Goal: Check status: Check status

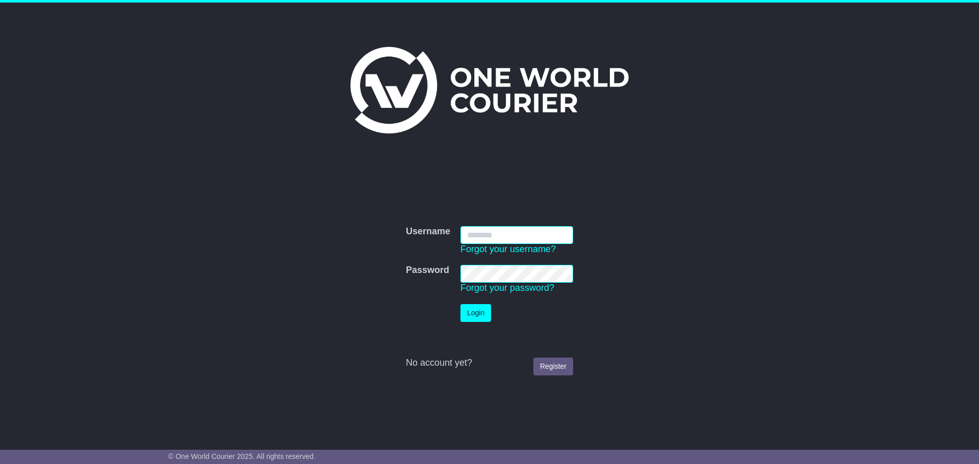
type input "**********"
click at [468, 320] on button "Login" at bounding box center [475, 313] width 31 height 18
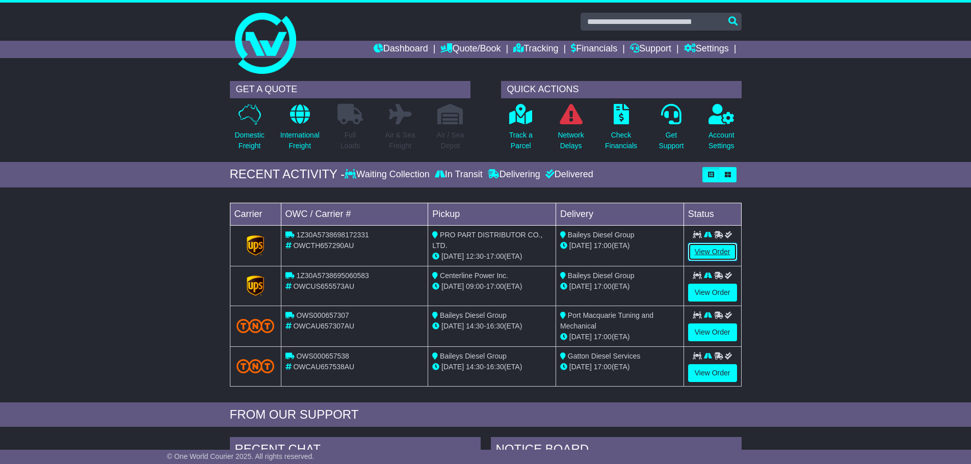
click at [712, 255] on link "View Order" at bounding box center [712, 252] width 49 height 18
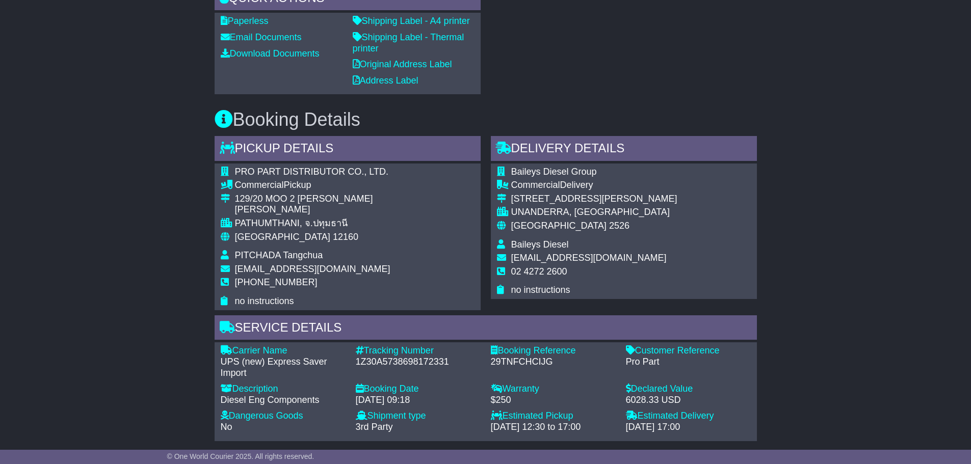
scroll to position [242, 0]
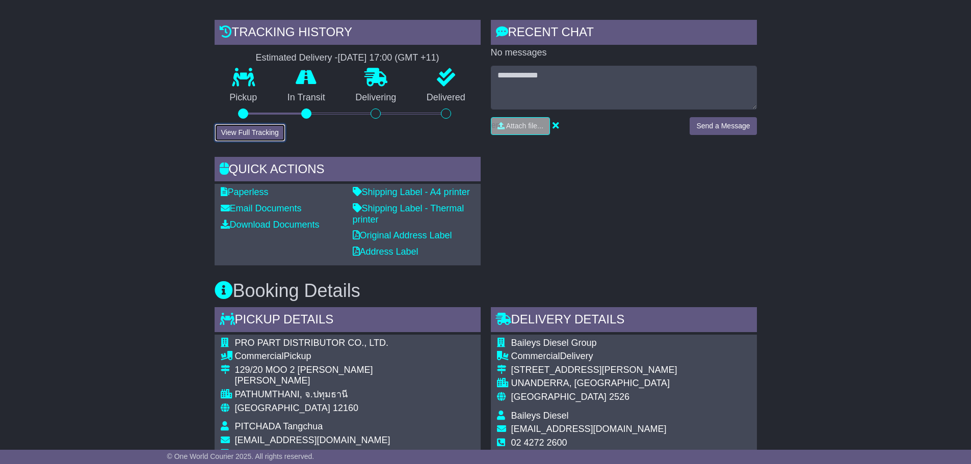
click at [257, 140] on button "View Full Tracking" at bounding box center [250, 133] width 71 height 18
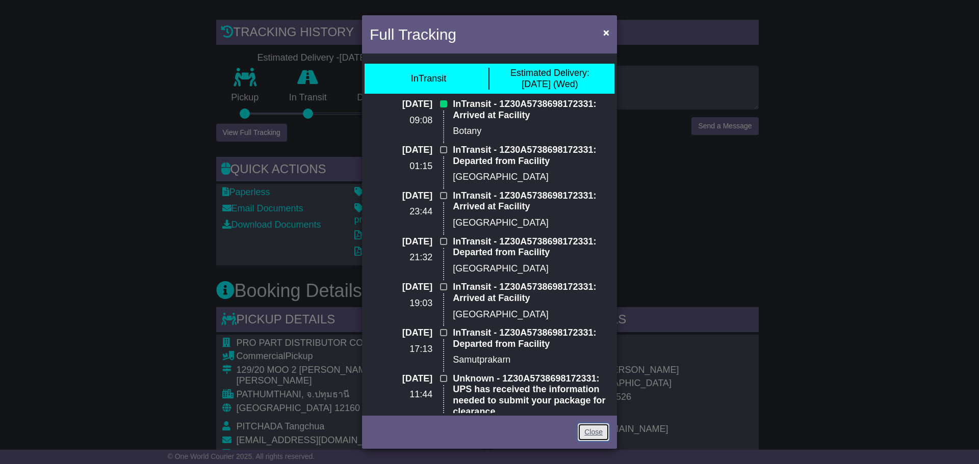
click at [599, 431] on link "Close" at bounding box center [594, 433] width 32 height 18
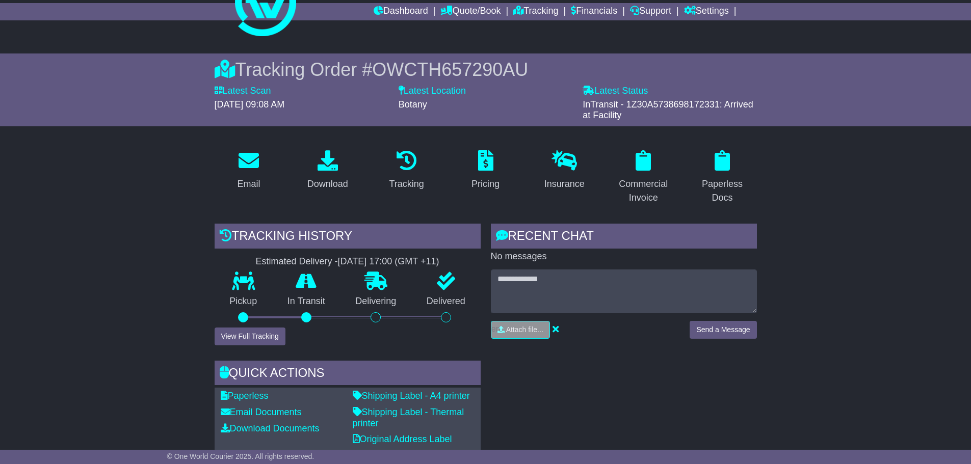
scroll to position [0, 0]
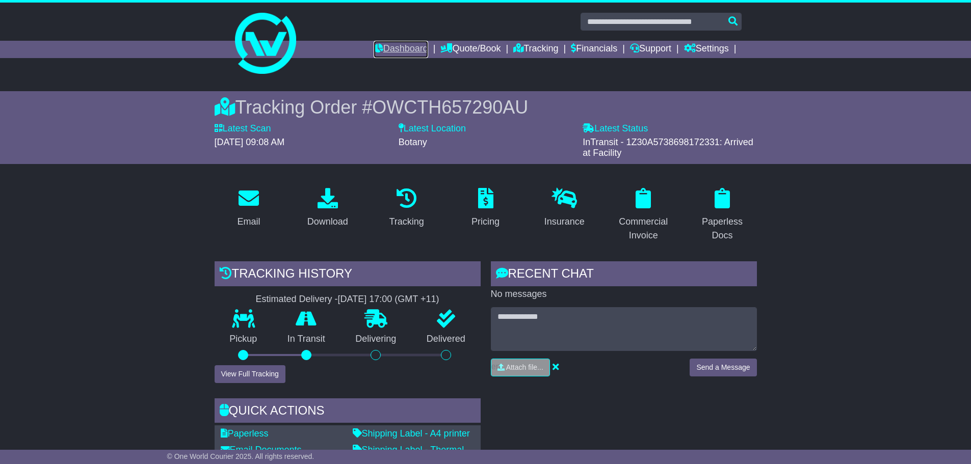
click at [389, 47] on link "Dashboard" at bounding box center [401, 49] width 55 height 17
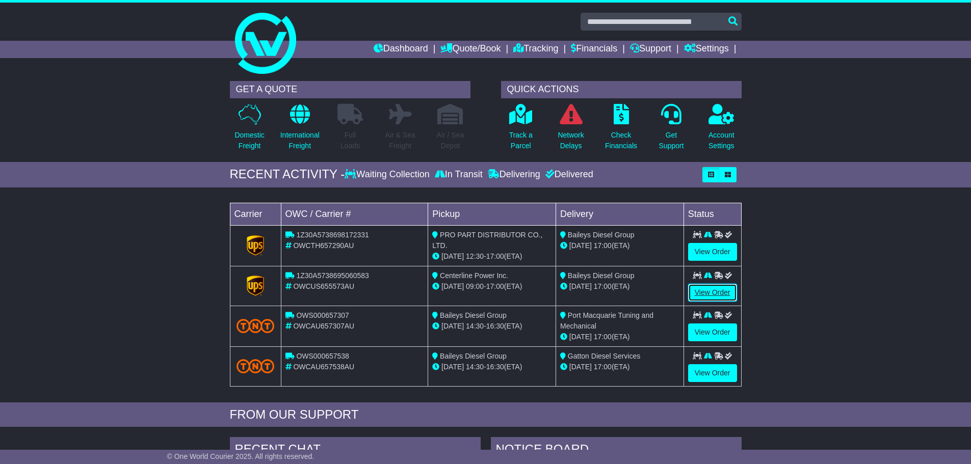
click at [710, 296] on link "View Order" at bounding box center [712, 293] width 49 height 18
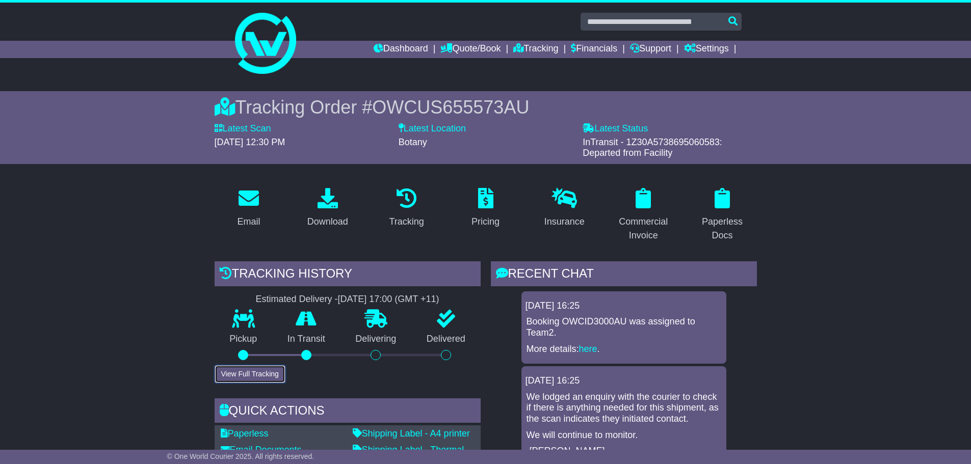
click at [283, 374] on button "View Full Tracking" at bounding box center [250, 375] width 71 height 18
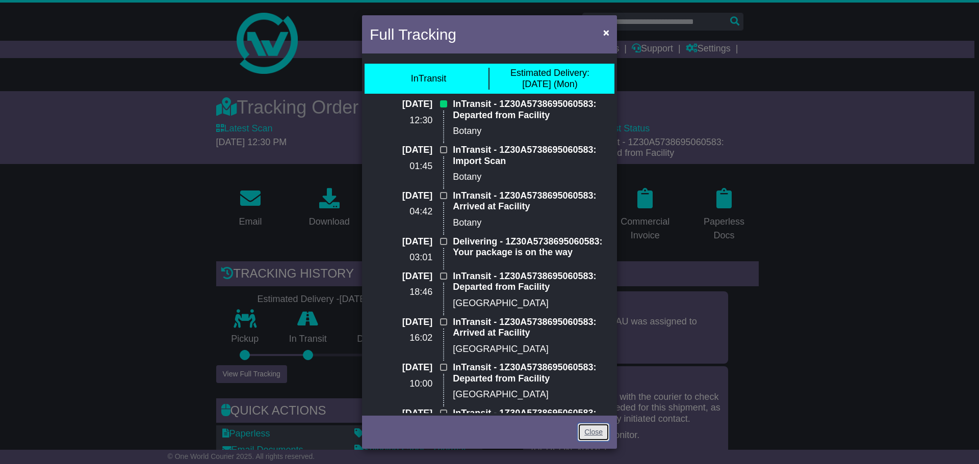
click at [591, 430] on link "Close" at bounding box center [594, 433] width 32 height 18
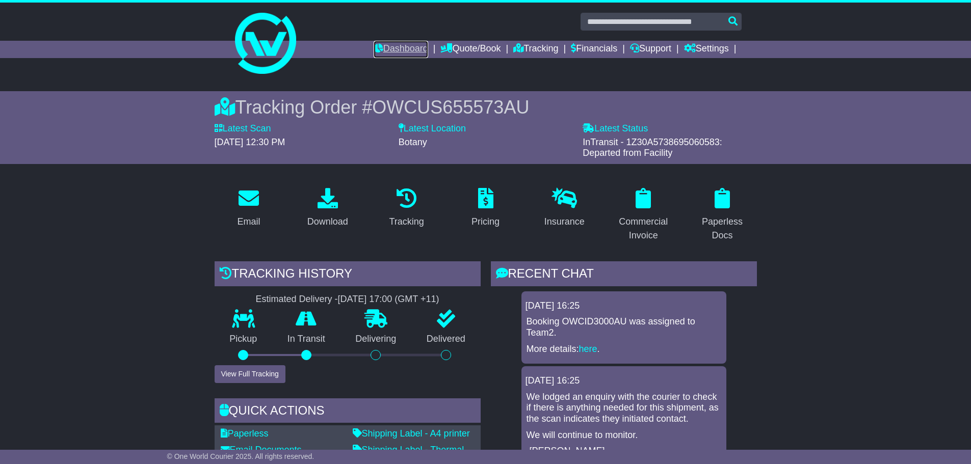
click at [405, 49] on link "Dashboard" at bounding box center [401, 49] width 55 height 17
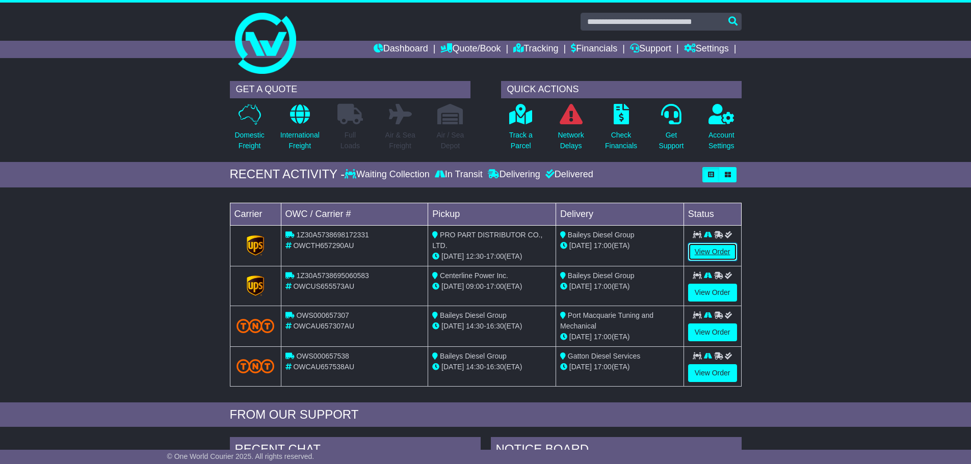
click at [713, 248] on link "View Order" at bounding box center [712, 252] width 49 height 18
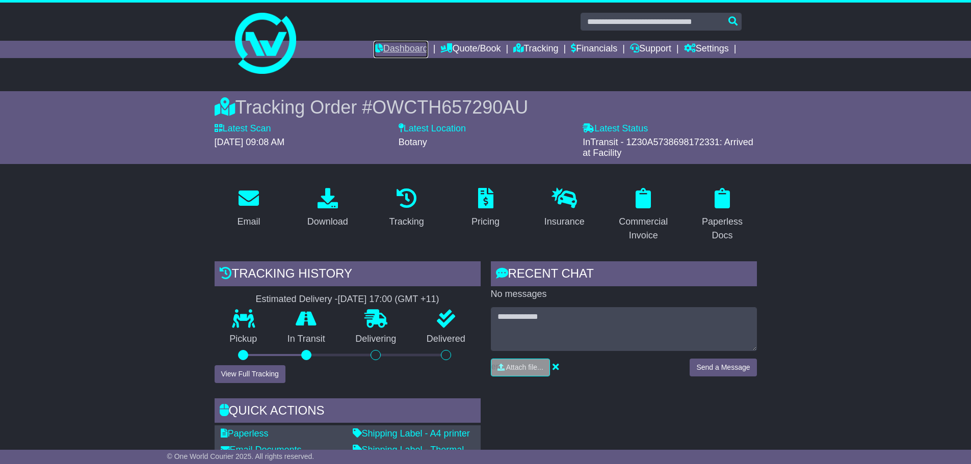
click at [407, 45] on link "Dashboard" at bounding box center [401, 49] width 55 height 17
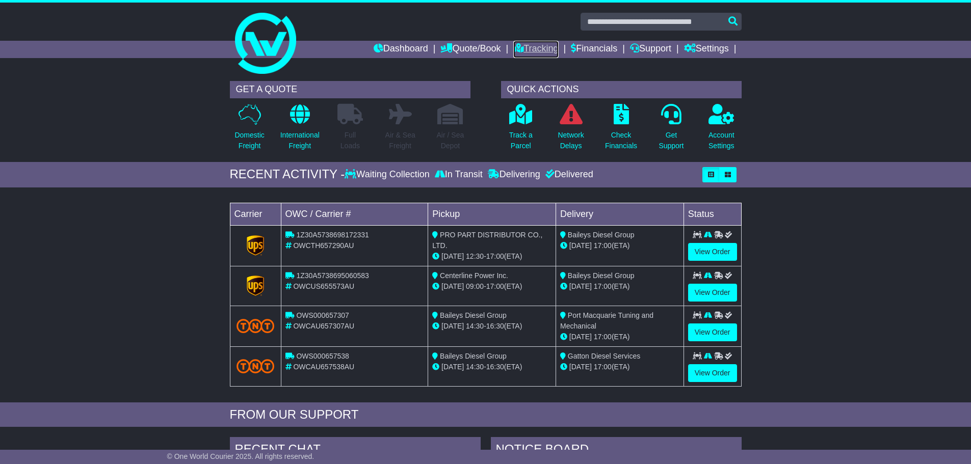
click at [526, 49] on link "Tracking" at bounding box center [535, 49] width 45 height 17
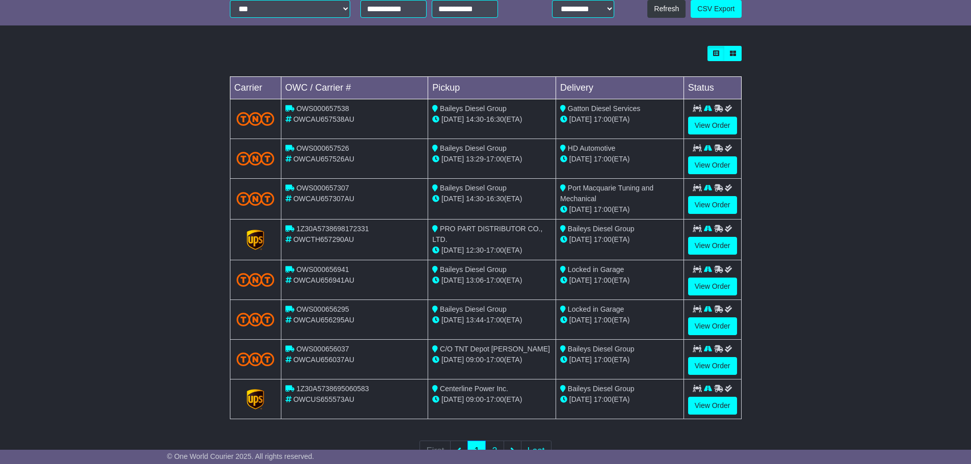
scroll to position [292, 0]
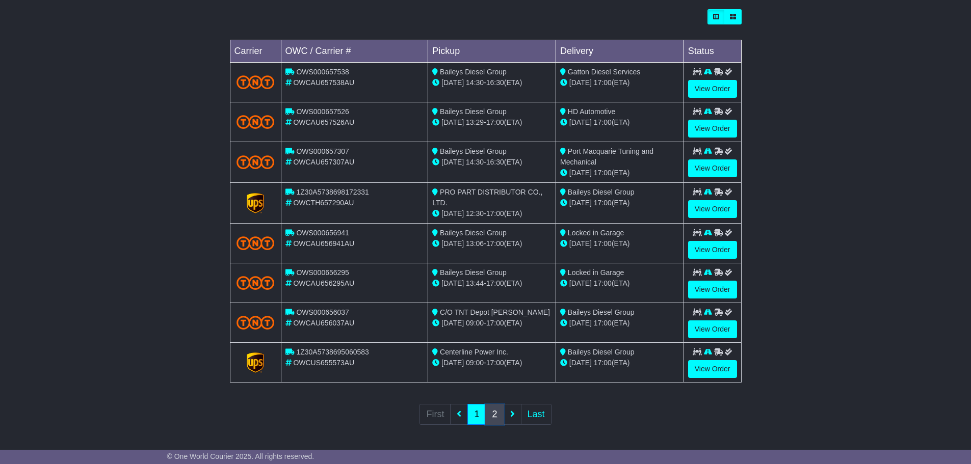
click at [495, 414] on link "2" at bounding box center [494, 414] width 18 height 21
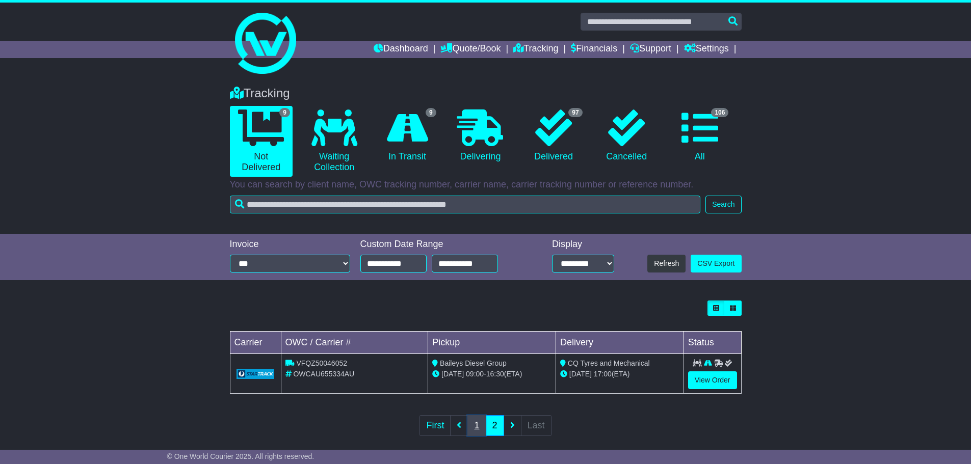
click at [476, 429] on link "1" at bounding box center [477, 426] width 18 height 21
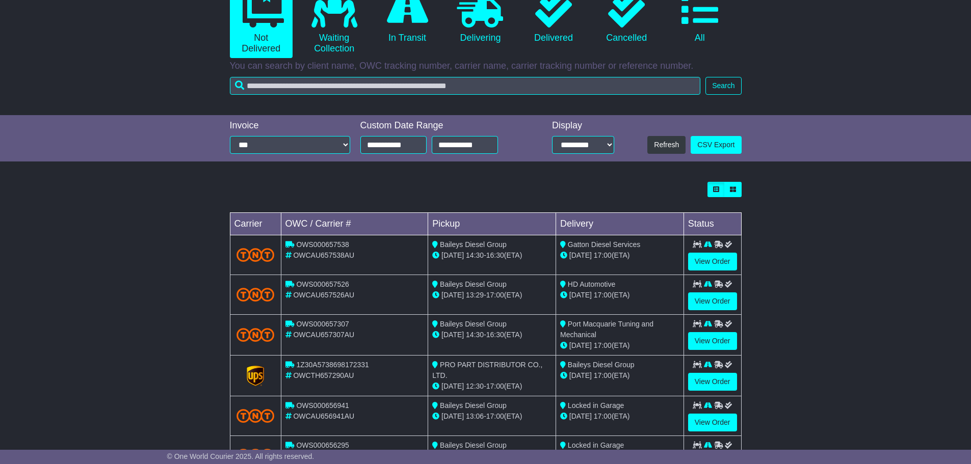
scroll to position [292, 0]
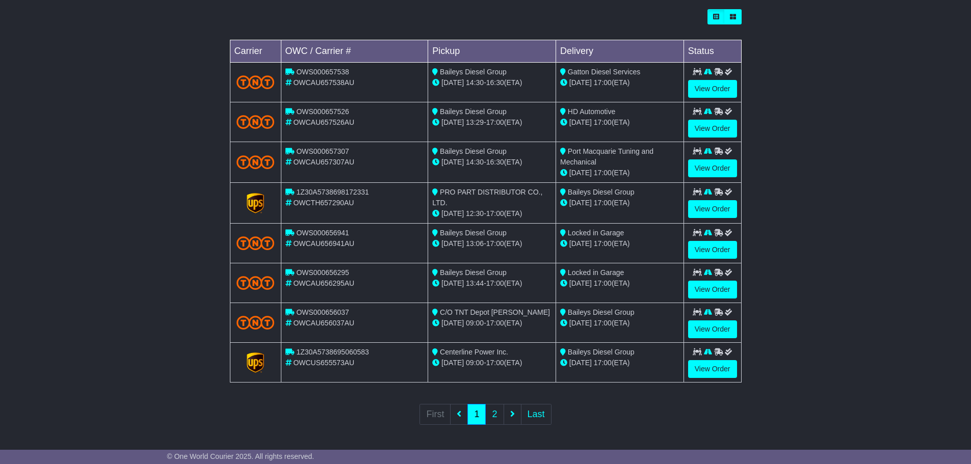
click at [802, 320] on div "Loading... No bookings found Carrier OWC / Carrier # Pickup Delivery Status OWS…" at bounding box center [485, 224] width 971 height 440
click at [698, 128] on link "View Order" at bounding box center [712, 129] width 49 height 18
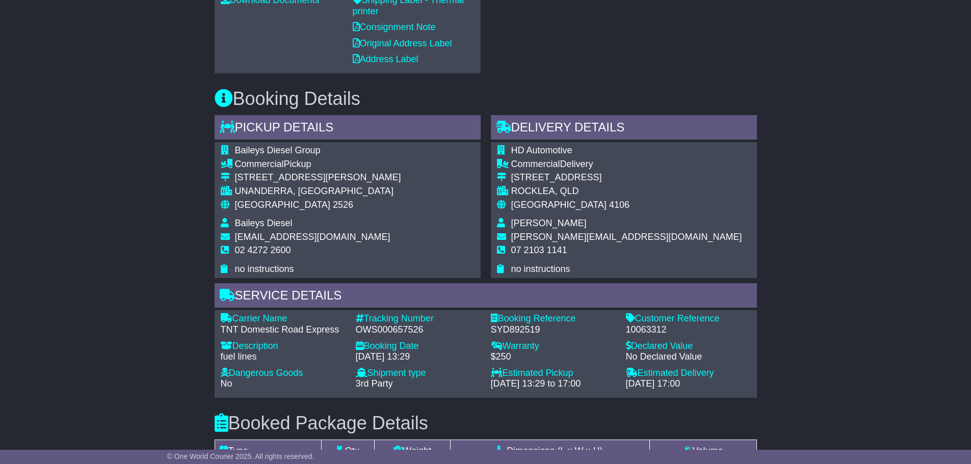
scroll to position [459, 0]
